Goal: Check status: Check status

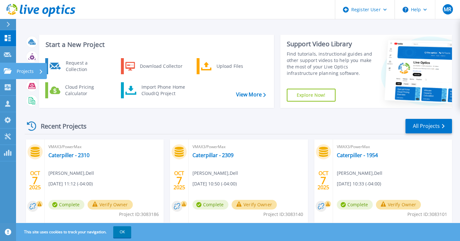
click at [12, 71] on div "Projects" at bounding box center [19, 71] width 30 height 6
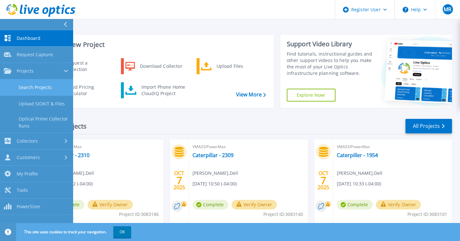
click at [30, 89] on link "Search Projects" at bounding box center [36, 87] width 73 height 16
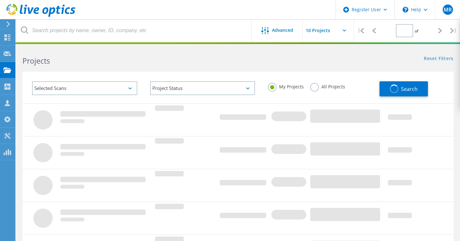
type input "1"
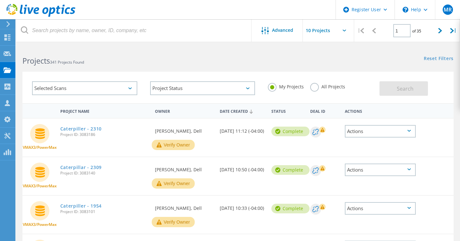
click at [314, 88] on label "All Projects" at bounding box center [327, 86] width 35 height 6
click at [0, 0] on input "All Projects" at bounding box center [0, 0] width 0 height 0
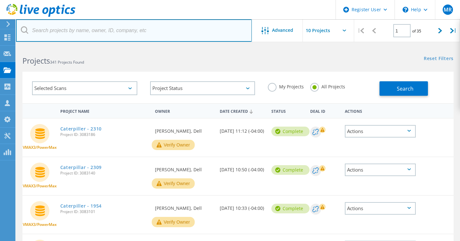
click at [76, 34] on input "text" at bounding box center [134, 30] width 236 height 22
paste input "3086958"
type input "3086958"
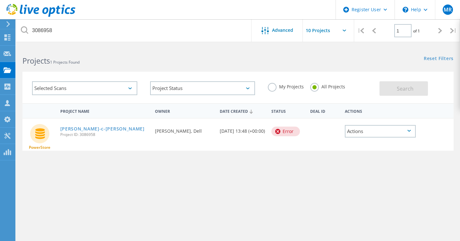
click at [278, 132] on icon at bounding box center [277, 131] width 5 height 5
click at [80, 128] on link "[PERSON_NAME]-c-[PERSON_NAME]" at bounding box center [102, 128] width 84 height 4
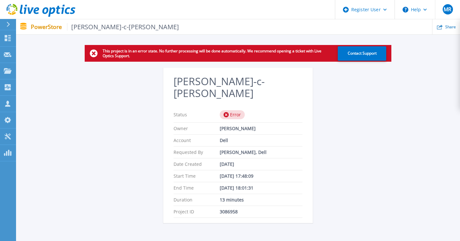
drag, startPoint x: 376, startPoint y: 178, endPoint x: 278, endPoint y: 134, distance: 107.6
click at [376, 178] on div "This project is in an error state. No further processing will be done automatic…" at bounding box center [238, 137] width 444 height 185
